Goal: Transaction & Acquisition: Purchase product/service

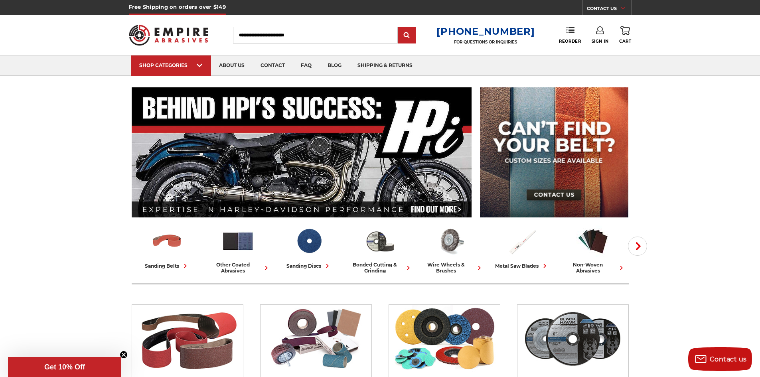
click at [333, 35] on input "Search" at bounding box center [315, 35] width 165 height 17
paste input "******"
type input "******"
click at [399, 28] on input "submit" at bounding box center [407, 36] width 16 height 16
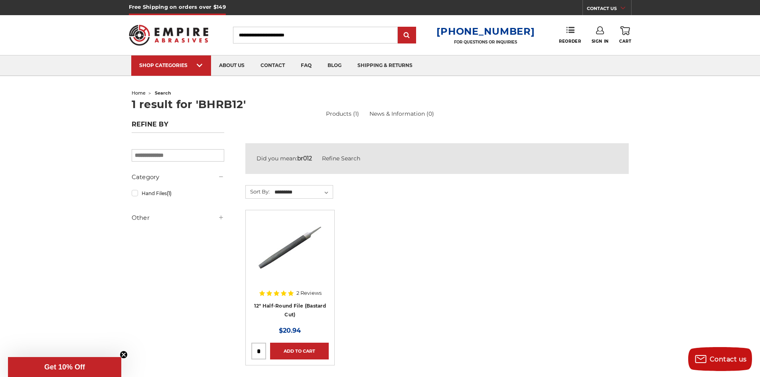
click at [301, 300] on div "2 Reviews 12" Half-Round File (Bastard Cut) MSRP: Was: Now: $20.94" at bounding box center [289, 309] width 77 height 54
click at [301, 303] on link "12" Half-Round File (Bastard Cut)" at bounding box center [290, 310] width 72 height 15
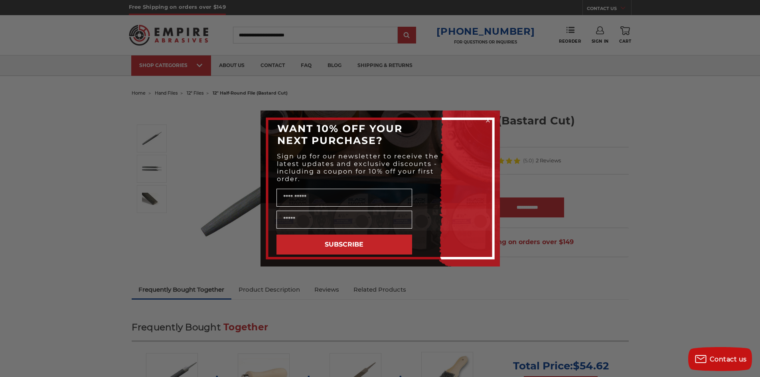
click at [193, 162] on div "Close dialog WANT 10% OFF YOUR NEXT PURCHASE? Sign up for our newsletter to rec…" at bounding box center [380, 188] width 760 height 377
click at [488, 121] on icon "Close dialog" at bounding box center [487, 120] width 3 height 3
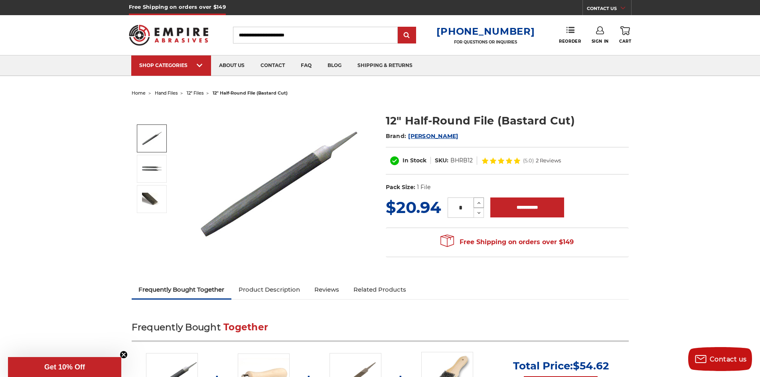
click at [480, 201] on icon at bounding box center [479, 202] width 6 height 7
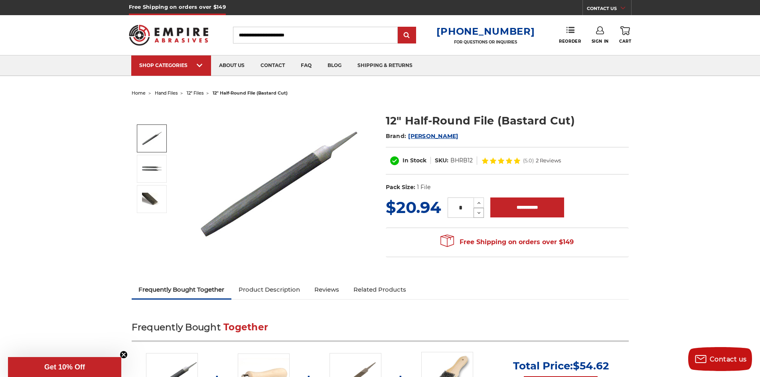
click at [480, 213] on icon at bounding box center [479, 212] width 6 height 7
type input "*"
click at [529, 211] on input "**********" at bounding box center [527, 207] width 74 height 20
type input "**********"
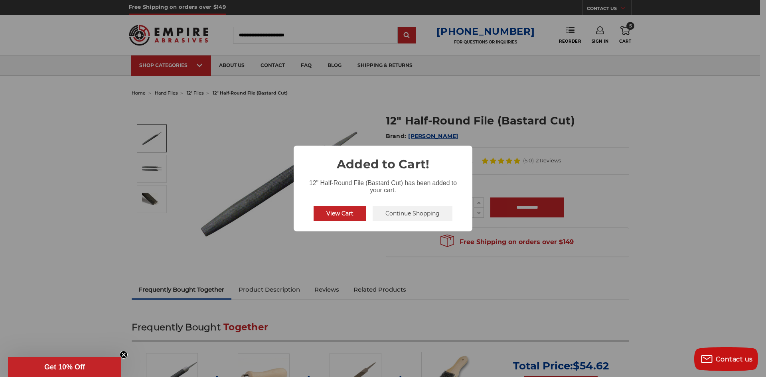
click at [332, 210] on button "View Cart" at bounding box center [339, 213] width 53 height 15
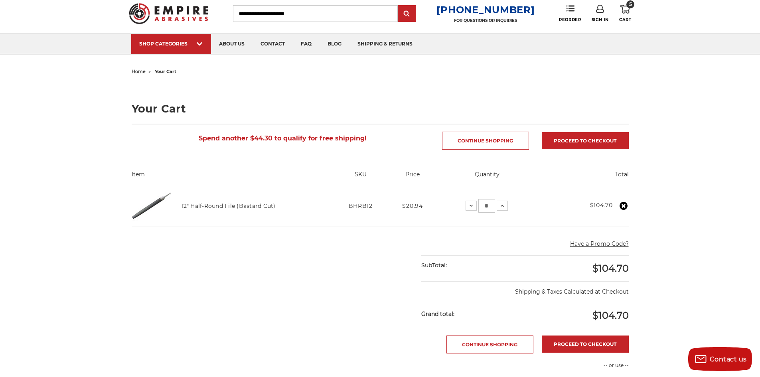
scroll to position [40, 0]
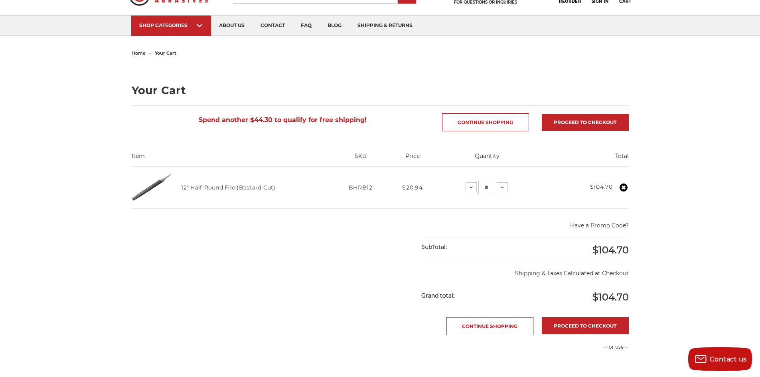
click at [204, 188] on link "12" Half-Round File (Bastard Cut)" at bounding box center [228, 187] width 94 height 7
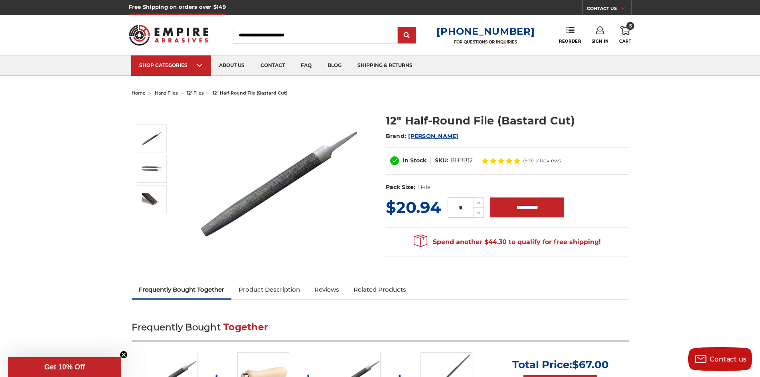
click at [599, 34] on use at bounding box center [600, 30] width 8 height 8
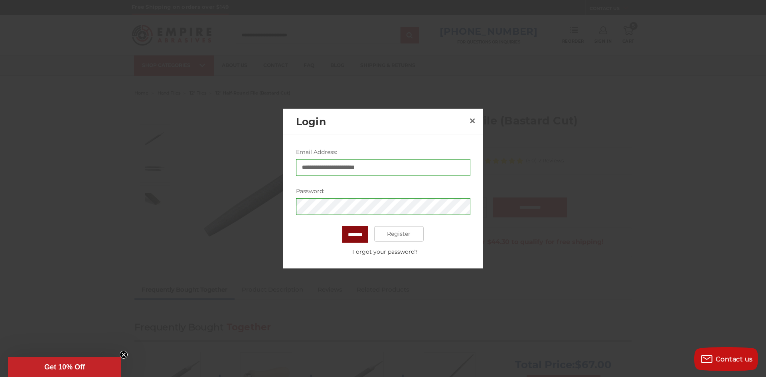
click at [357, 236] on input "*******" at bounding box center [355, 234] width 26 height 17
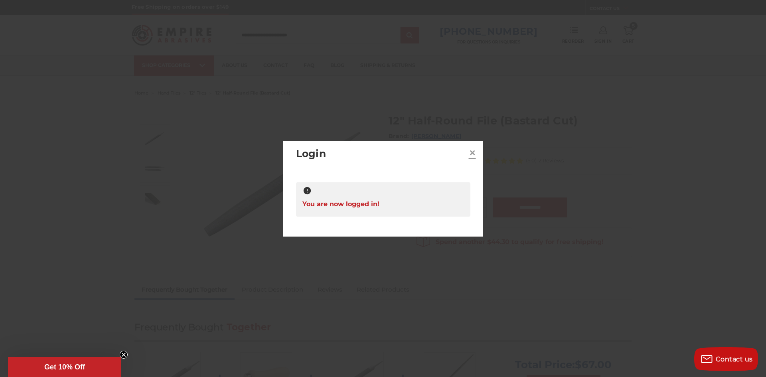
click at [472, 154] on span "×" at bounding box center [472, 153] width 7 height 16
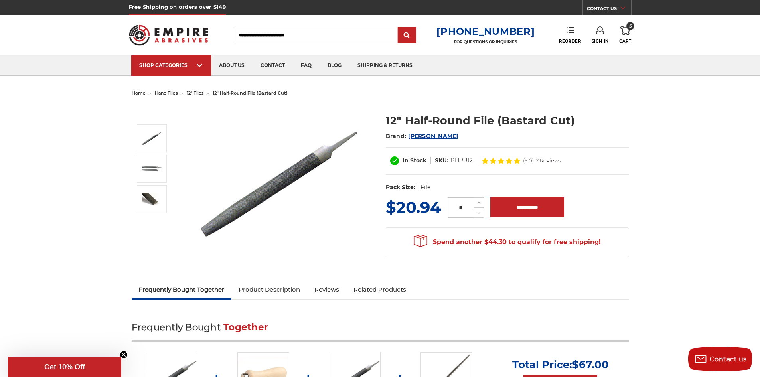
click at [628, 37] on link "5 Cart" at bounding box center [625, 35] width 12 height 18
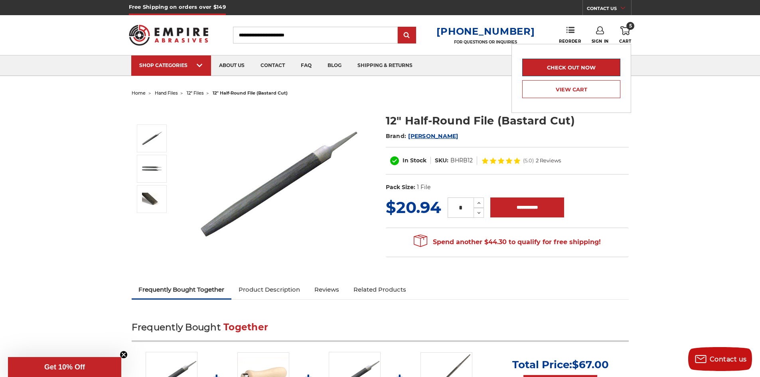
click at [588, 69] on link "Check out now" at bounding box center [571, 68] width 98 height 18
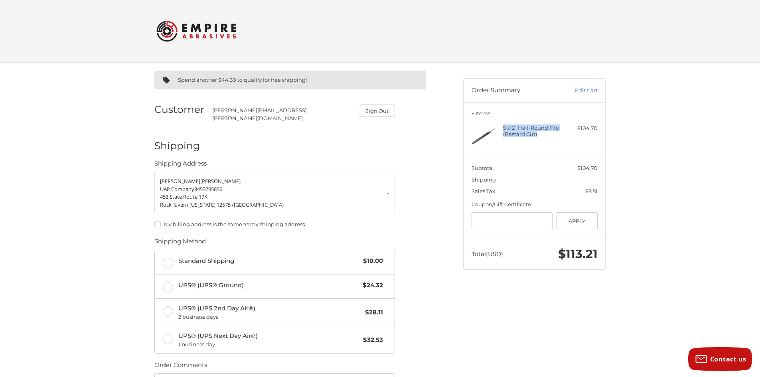
drag, startPoint x: 516, startPoint y: 129, endPoint x: 543, endPoint y: 134, distance: 27.5
click at [543, 134] on h4 "5 x 12" Half-Round File (Bastard Cut)" at bounding box center [533, 130] width 61 height 13
copy h4 "5 x 12" Half-Round File (Bastard Cut)"
click at [513, 127] on h4 "5 x 12" Half-Round File (Bastard Cut)" at bounding box center [533, 130] width 61 height 13
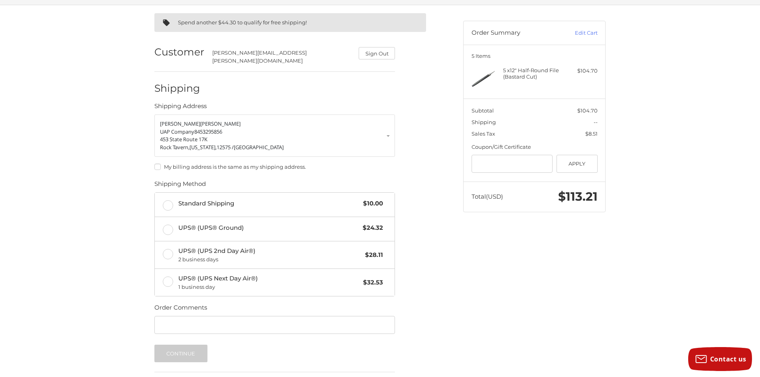
scroll to position [40, 0]
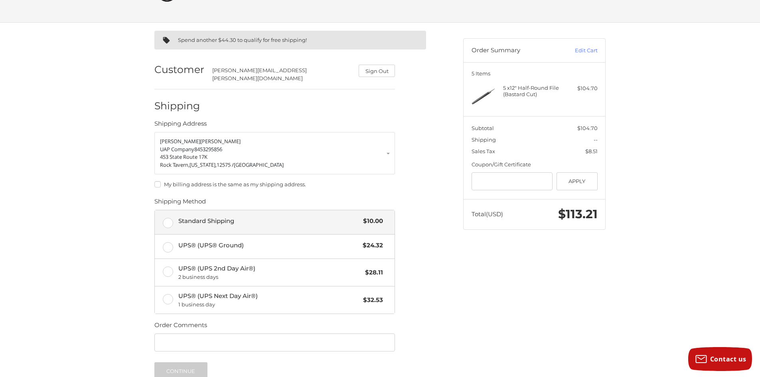
click at [167, 217] on label "Standard Shipping $10.00" at bounding box center [275, 222] width 240 height 24
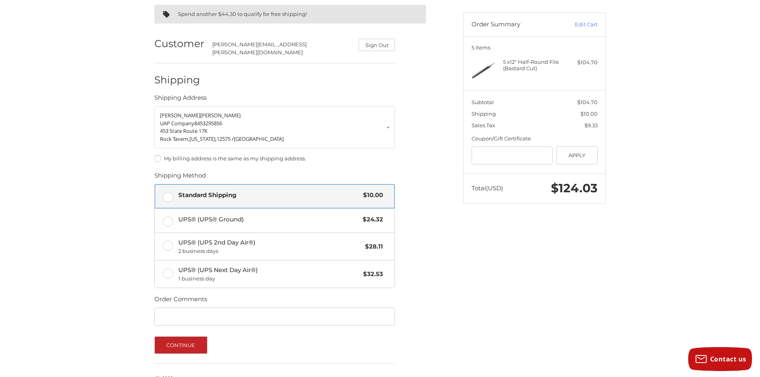
scroll to position [0, 0]
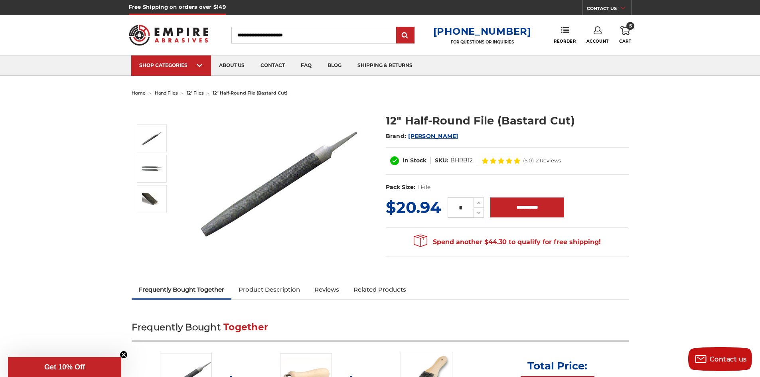
click at [174, 37] on img at bounding box center [169, 35] width 80 height 31
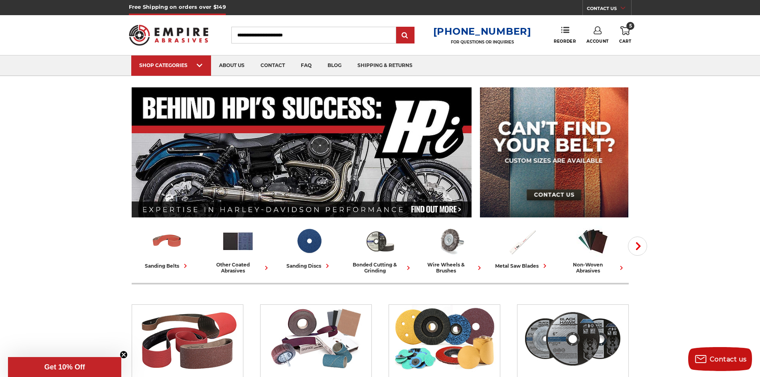
click at [634, 36] on header "Free Shipping on orders over $149 CONTACT US Monday - Friday (excluding holiday…" at bounding box center [380, 38] width 760 height 76
click at [628, 38] on link "5 Cart" at bounding box center [625, 35] width 12 height 18
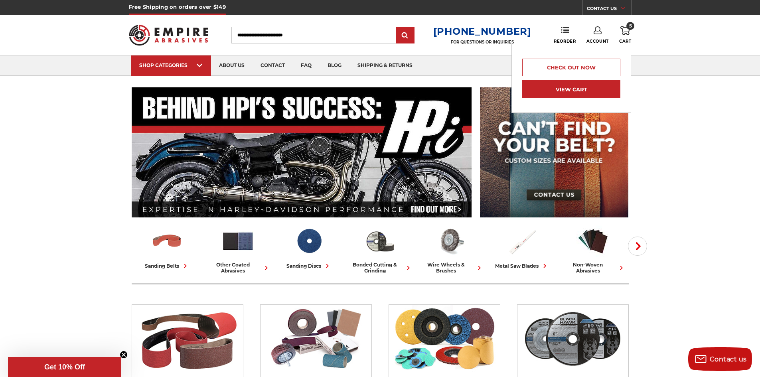
click at [539, 88] on link "View Cart" at bounding box center [571, 89] width 98 height 18
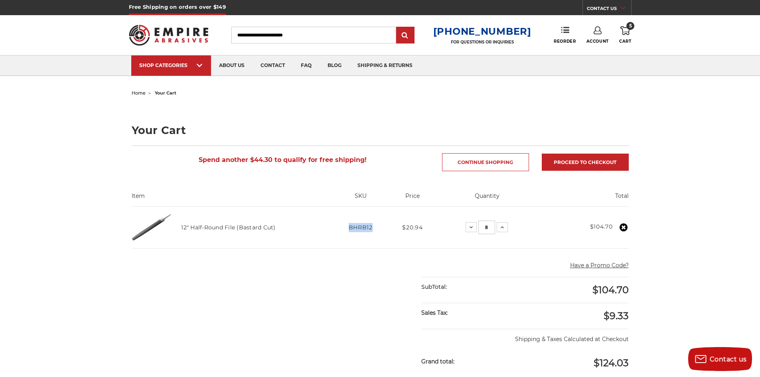
drag, startPoint x: 346, startPoint y: 229, endPoint x: 385, endPoint y: 229, distance: 38.7
click at [385, 229] on td "SKU BHRB12" at bounding box center [360, 228] width 56 height 42
copy span "BHRB12"
click at [370, 210] on td "SKU BHRB12" at bounding box center [360, 228] width 56 height 42
